Goal: Transaction & Acquisition: Download file/media

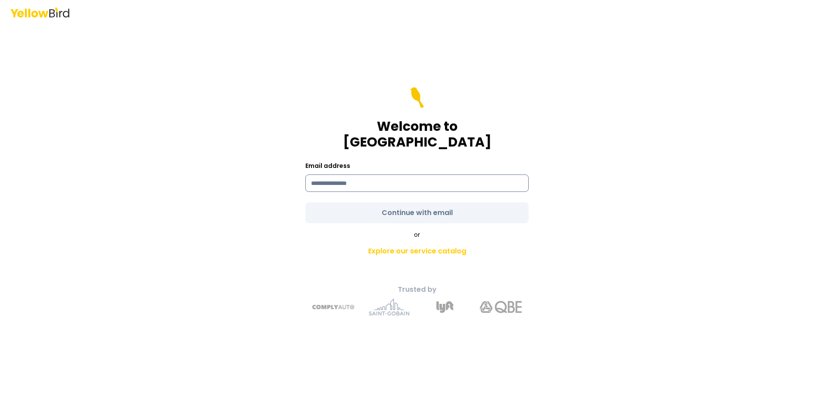
click at [334, 183] on input at bounding box center [416, 183] width 223 height 17
type input "**********"
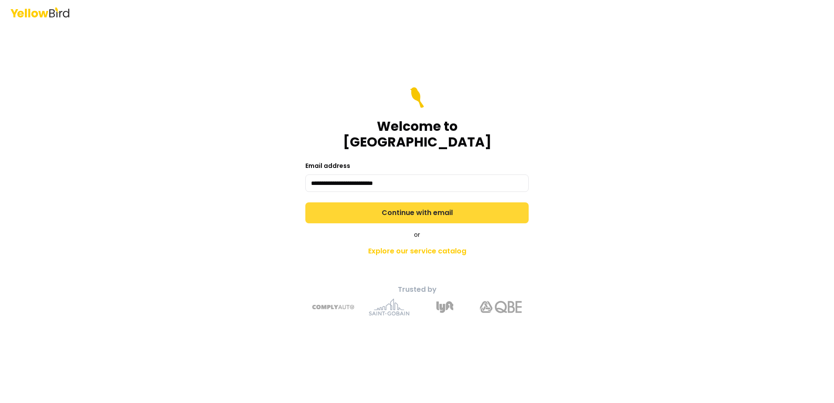
click at [454, 202] on form "**********" at bounding box center [416, 155] width 223 height 136
click at [454, 202] on button "Continue with email" at bounding box center [416, 212] width 223 height 21
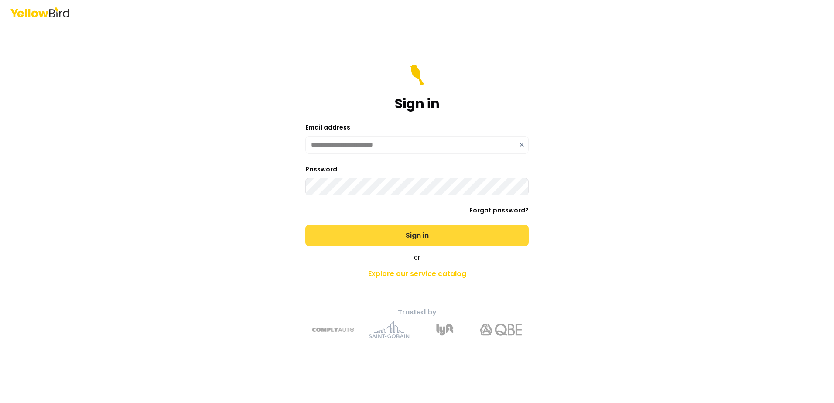
click at [376, 232] on button "Sign in" at bounding box center [416, 235] width 223 height 21
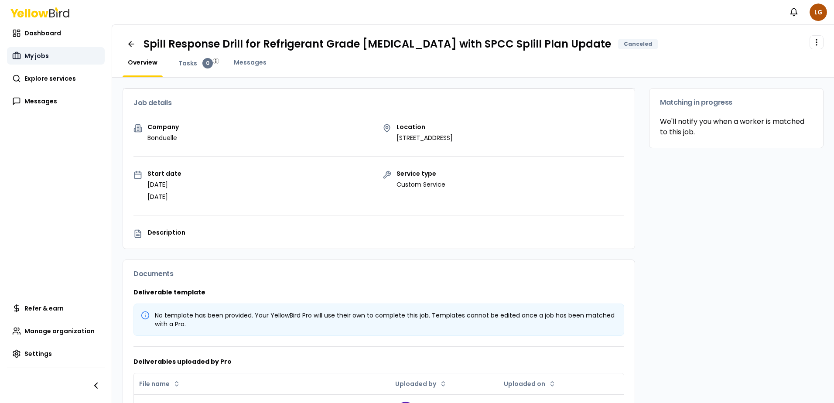
click at [23, 49] on link "My jobs" at bounding box center [56, 55] width 98 height 17
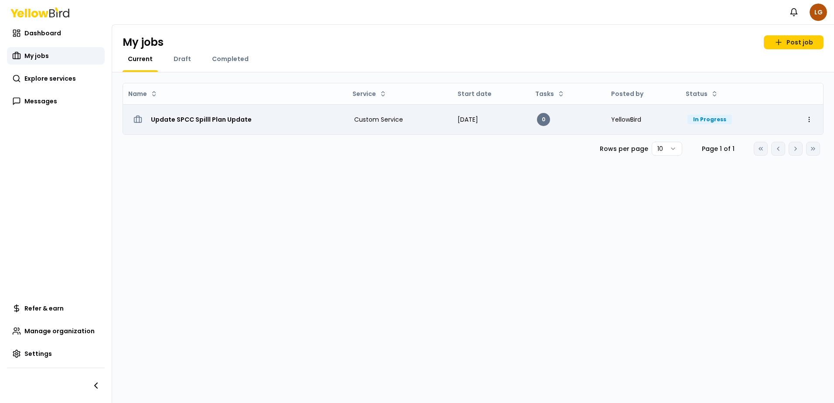
click at [247, 120] on h3 "Update SPCC Spilll Plan Update" at bounding box center [201, 120] width 101 height 16
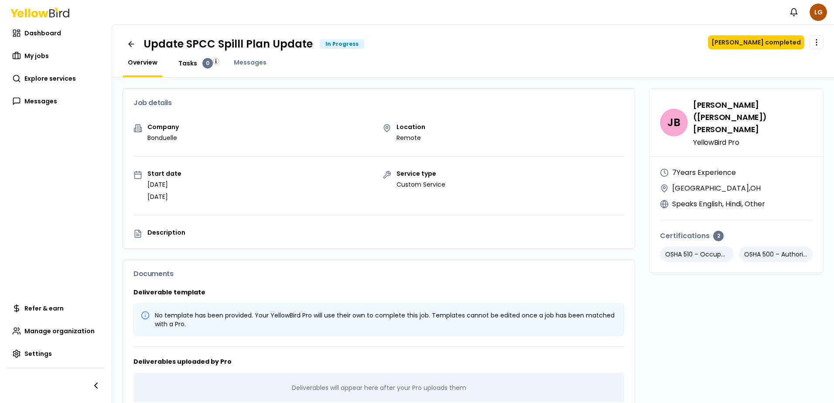
click at [182, 63] on span "Tasks" at bounding box center [187, 63] width 19 height 9
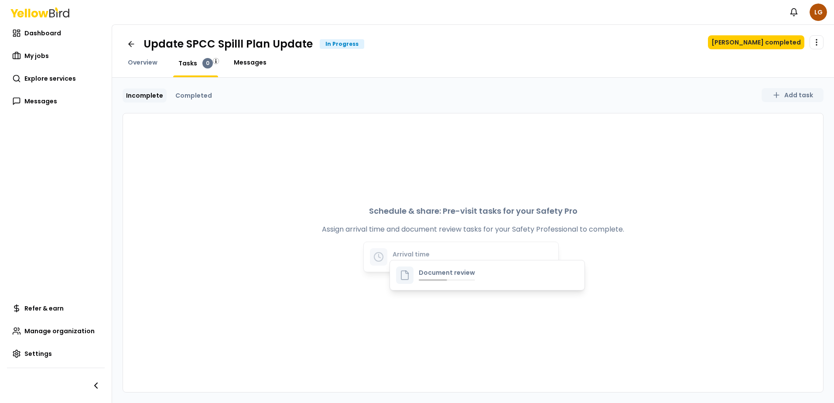
click at [263, 62] on span "Messages" at bounding box center [250, 62] width 33 height 9
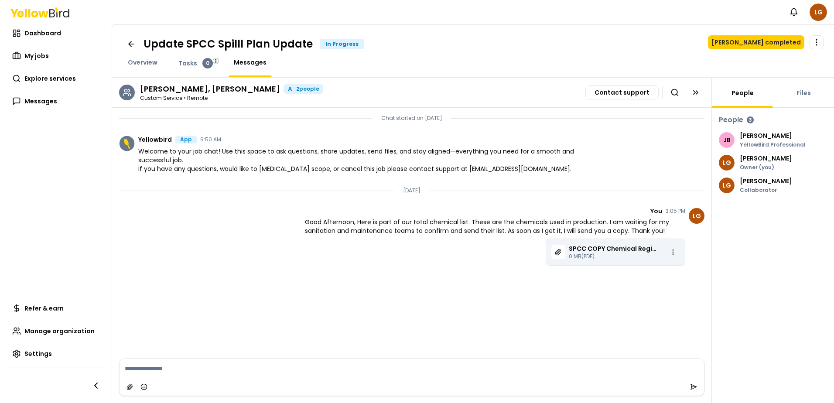
click at [576, 240] on div "SPCC COPY Chemical Registry 2024.docx.pdf 0 MB (PDF)" at bounding box center [616, 252] width 140 height 27
click at [548, 250] on div "SPCC COPY Chemical Registry 2024.docx.pdf 0 MB (PDF)" at bounding box center [616, 252] width 140 height 27
click at [564, 250] on div "Chat messages" at bounding box center [558, 252] width 14 height 14
click at [562, 249] on div "Chat messages" at bounding box center [558, 252] width 14 height 14
click at [609, 253] on p "0 MB (PDF)" at bounding box center [614, 256] width 91 height 7
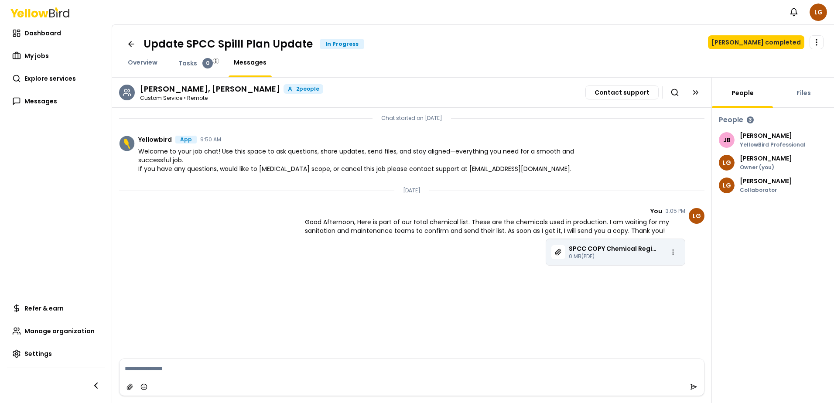
click at [609, 253] on p "0 MB (PDF)" at bounding box center [614, 256] width 91 height 7
drag, startPoint x: 609, startPoint y: 253, endPoint x: 572, endPoint y: 250, distance: 37.6
click at [572, 250] on p "SPCC COPY Chemical Registry 2024.docx.pdf" at bounding box center [614, 248] width 91 height 9
drag, startPoint x: 572, startPoint y: 250, endPoint x: 558, endPoint y: 250, distance: 14.0
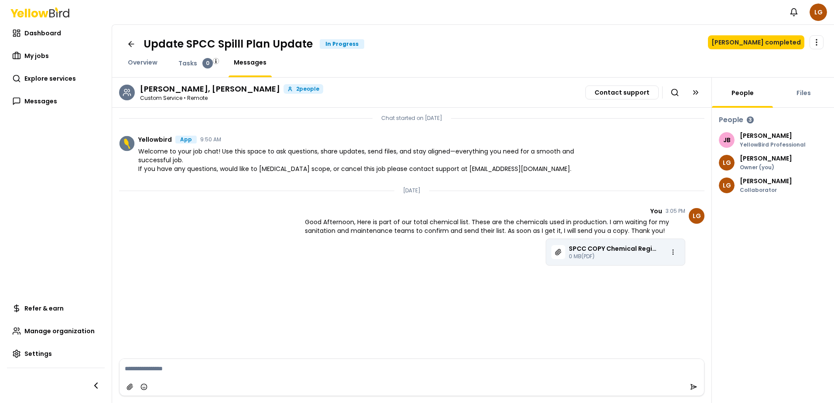
click at [558, 250] on icon "Chat messages" at bounding box center [558, 252] width 7 height 7
click at [558, 250] on icon "Chat messages" at bounding box center [558, 252] width 6 height 6
drag, startPoint x: 558, startPoint y: 250, endPoint x: 642, endPoint y: 259, distance: 84.2
click at [642, 259] on p "0 MB (PDF)" at bounding box center [614, 256] width 91 height 7
click at [676, 254] on html "Notifications LG Dashboard My jobs Explore services Messages Refer & earn Manag…" at bounding box center [417, 201] width 834 height 403
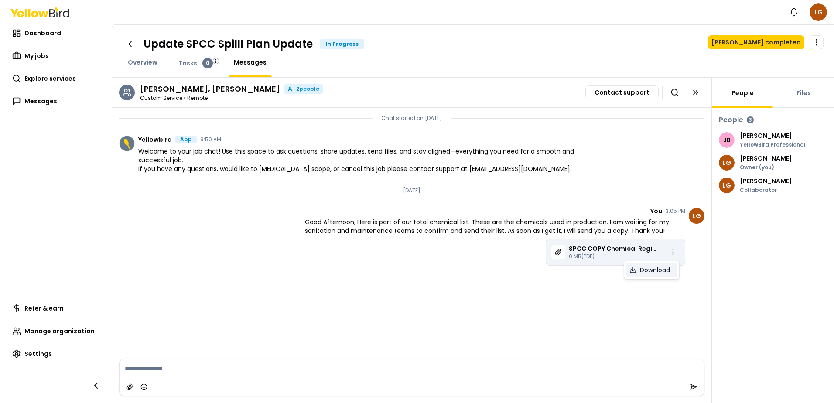
click at [654, 269] on span "Download" at bounding box center [655, 270] width 30 height 9
